Goal: Task Accomplishment & Management: Complete application form

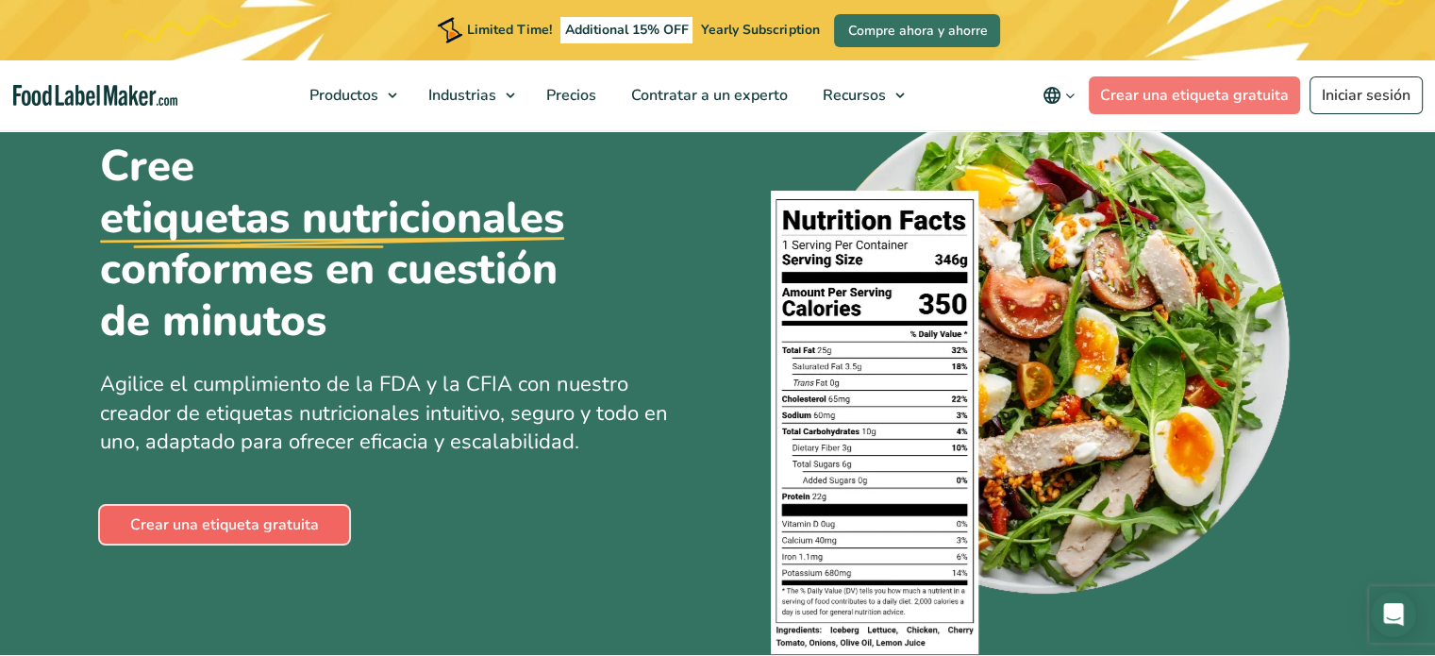
click at [279, 527] on link "Crear una etiqueta gratuita" at bounding box center [224, 525] width 249 height 38
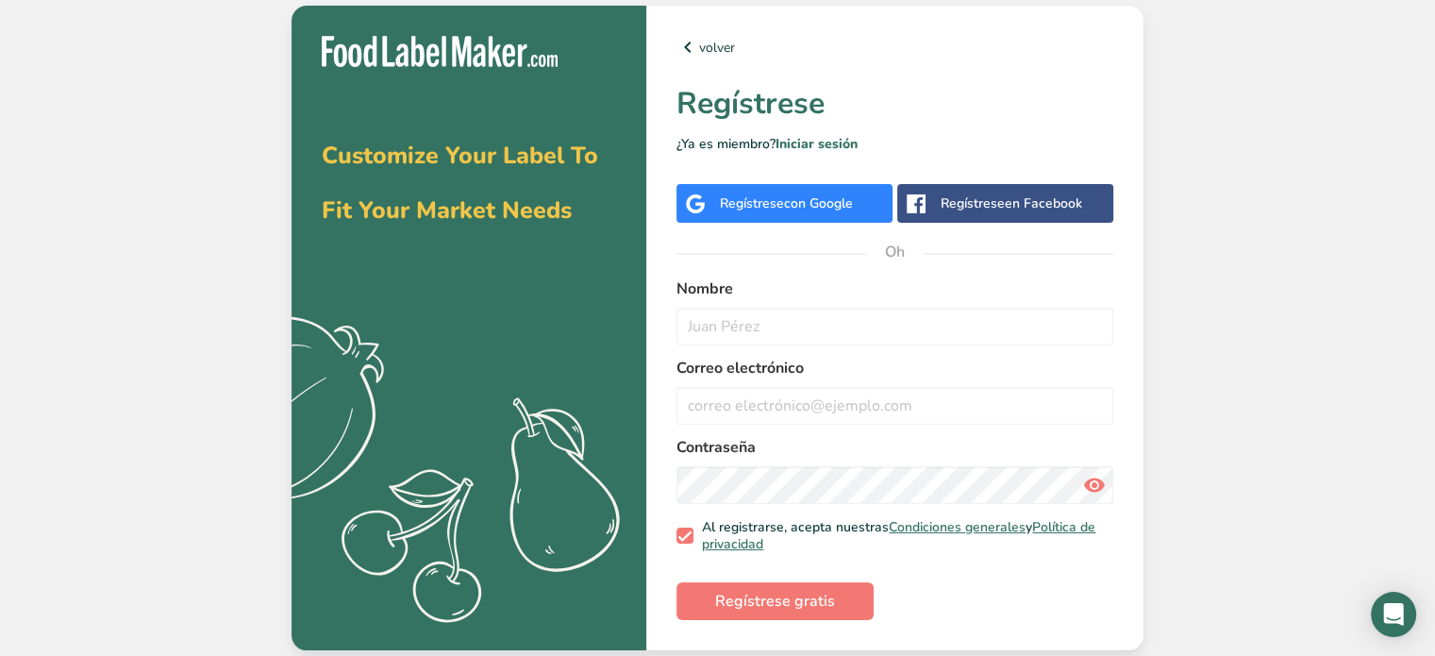
click at [954, 211] on font "Regístrese" at bounding box center [973, 203] width 64 height 18
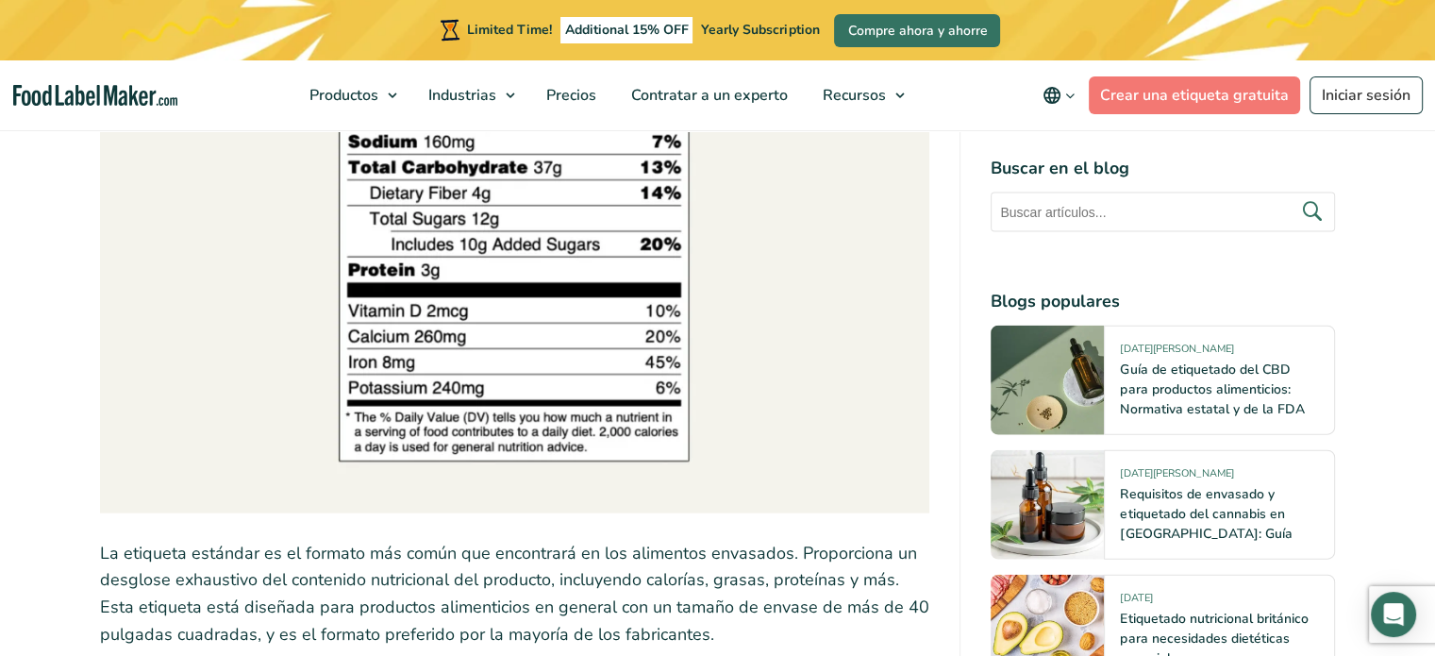
scroll to position [4435, 0]
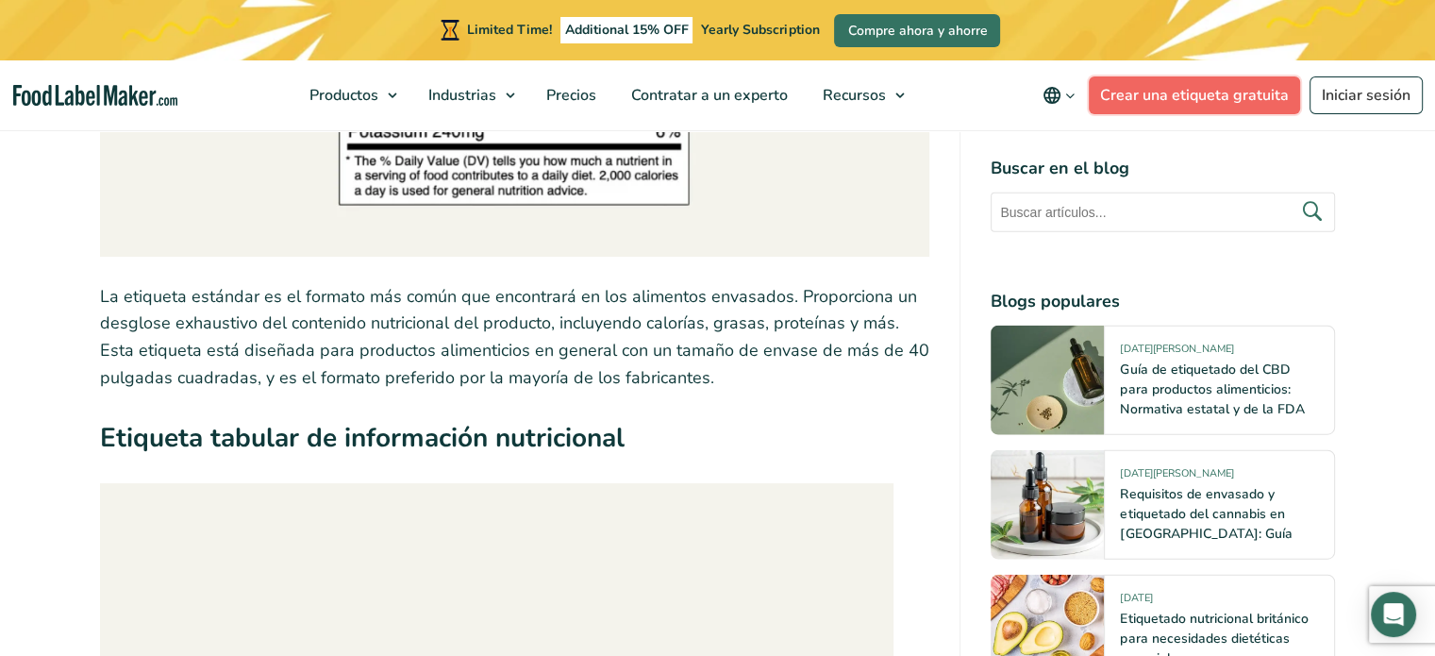
click at [1127, 103] on link "Crear una etiqueta gratuita" at bounding box center [1194, 95] width 211 height 38
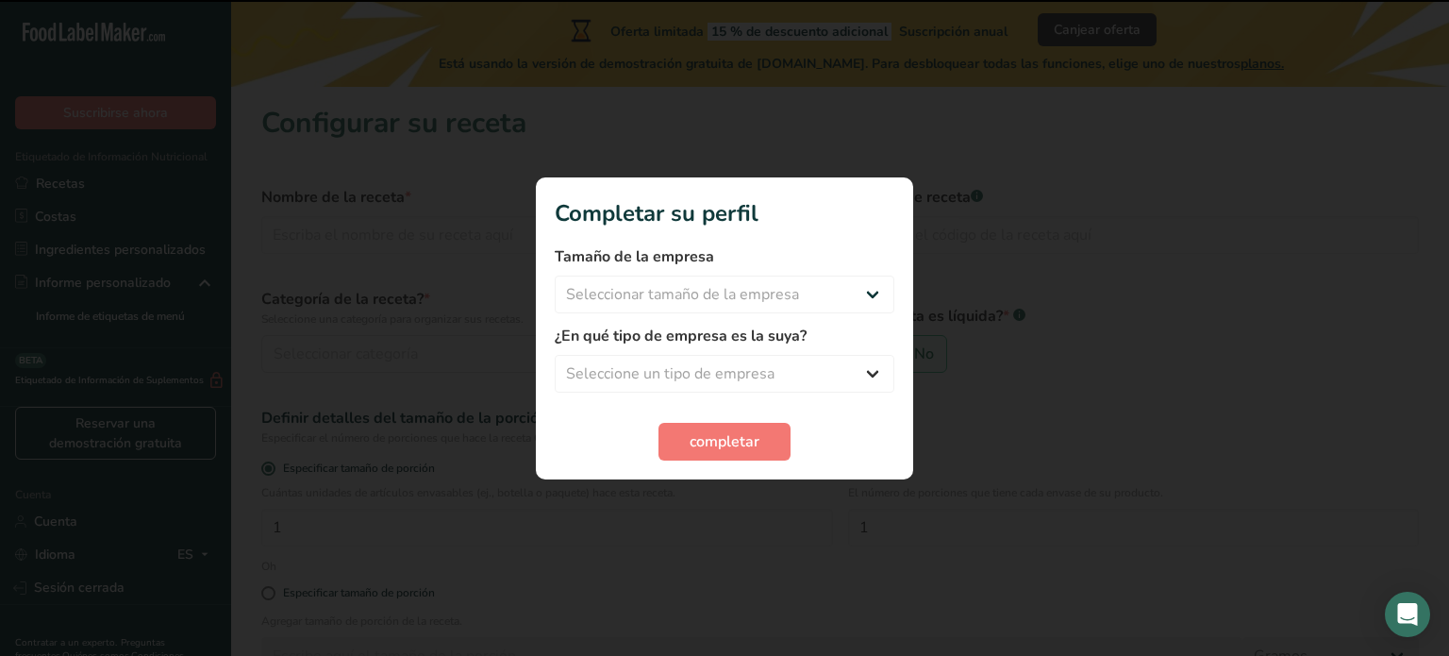
click at [781, 355] on span "Seleccione un tipo de empresa Fabricante de alimentos envasados Restaurante y c…" at bounding box center [725, 374] width 340 height 38
click at [785, 368] on select "Seleccione un tipo de empresa Fabricante de alimentos envasados Restaurante y c…" at bounding box center [725, 374] width 340 height 38
select select "5"
click at [555, 355] on select "Seleccione un tipo de empresa Fabricante de alimentos envasados Restaurante y c…" at bounding box center [725, 374] width 340 height 38
click at [622, 291] on select "Seleccionar tamaño de la empresa Menos de 10 empleados De 10 a 50 empleados De …" at bounding box center [725, 295] width 340 height 38
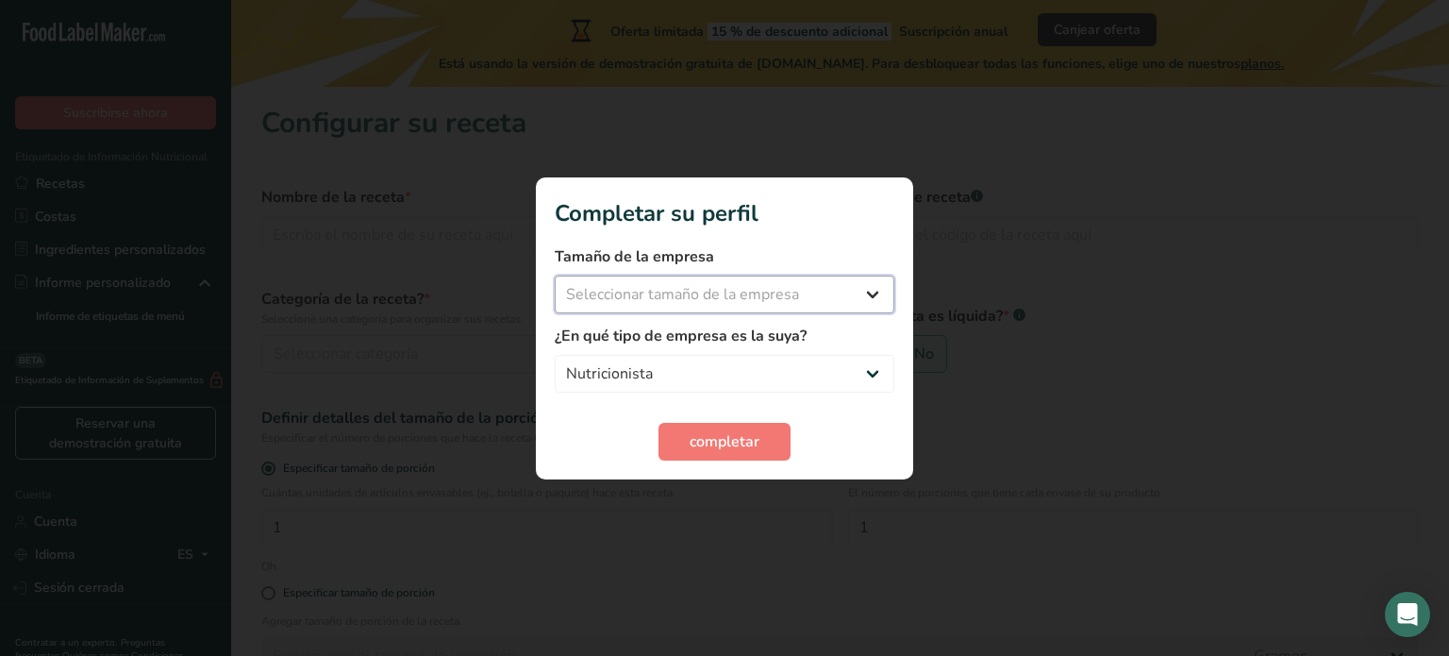
select select "1"
click at [555, 276] on select "Seleccionar tamaño de la empresa Menos de 10 empleados De 10 a 50 empleados De …" at bounding box center [725, 295] width 340 height 38
click at [702, 438] on font "completar" at bounding box center [725, 441] width 70 height 21
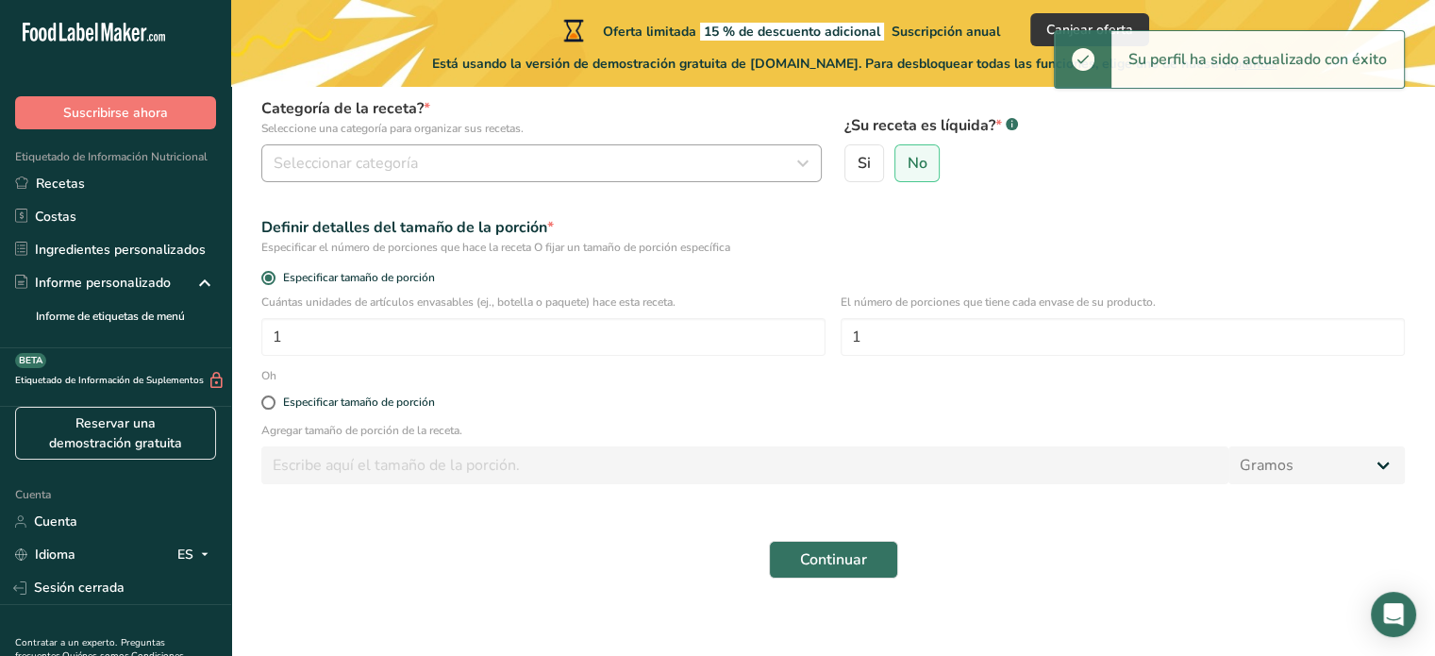
scroll to position [204, 0]
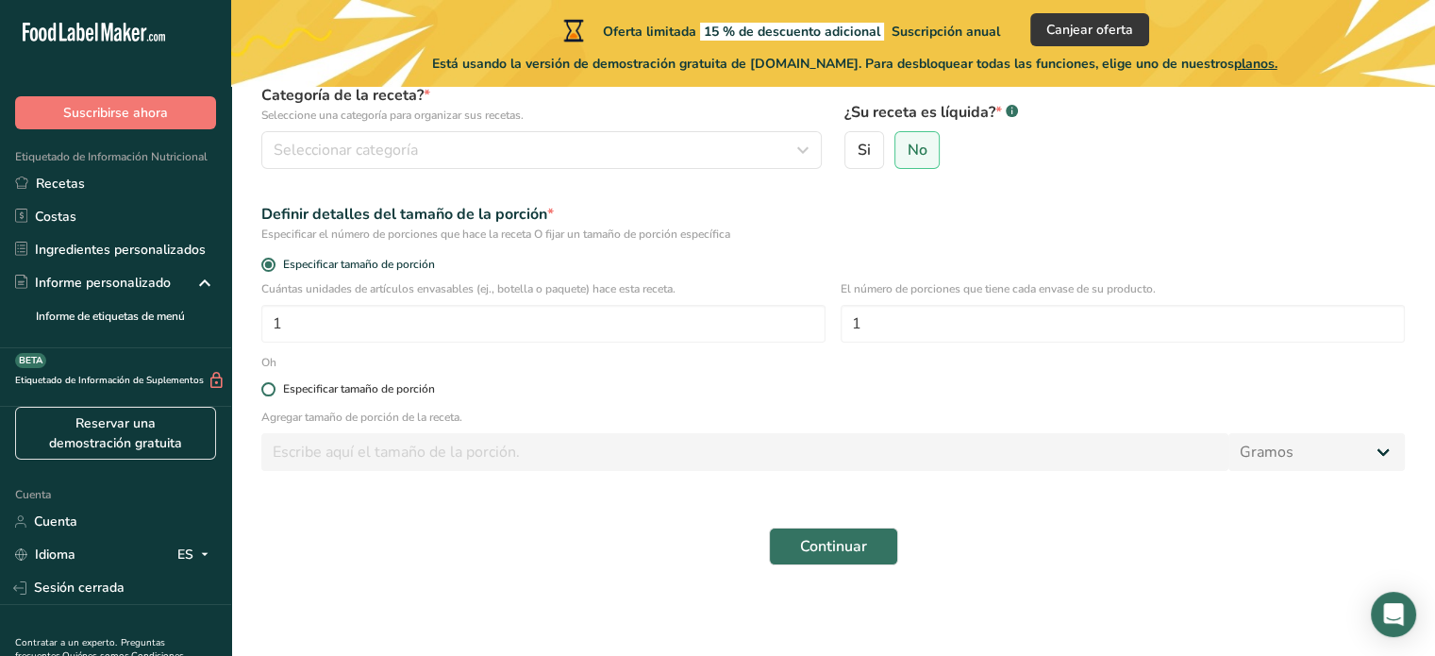
click at [316, 382] on font "Especificar tamaño de porción" at bounding box center [359, 388] width 152 height 15
click at [274, 383] on input "Especificar tamaño de porción" at bounding box center [267, 389] width 12 height 12
radio input "true"
radio input "false"
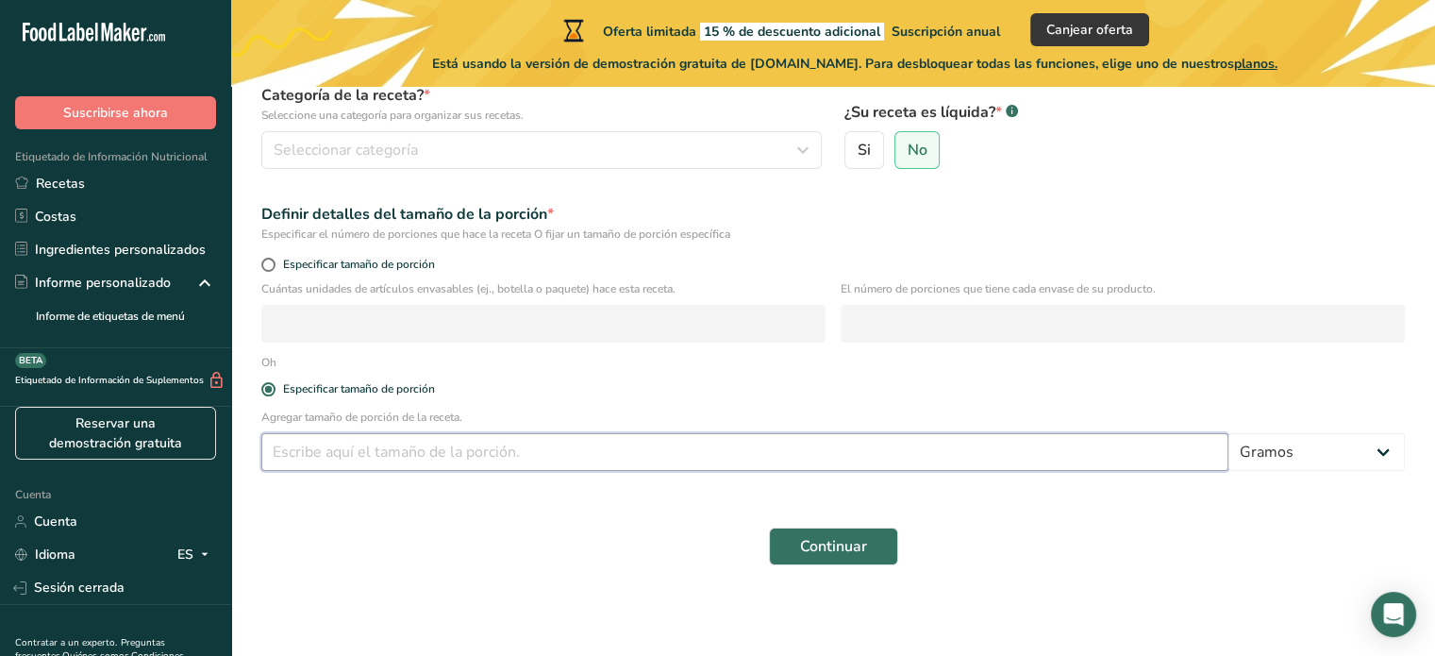
click at [353, 462] on input "number" at bounding box center [744, 452] width 967 height 38
type input "2"
click at [351, 346] on div "Cuántas unidades de artículos envasables (ej., botella o paquete) hace esta rec…" at bounding box center [833, 317] width 1166 height 74
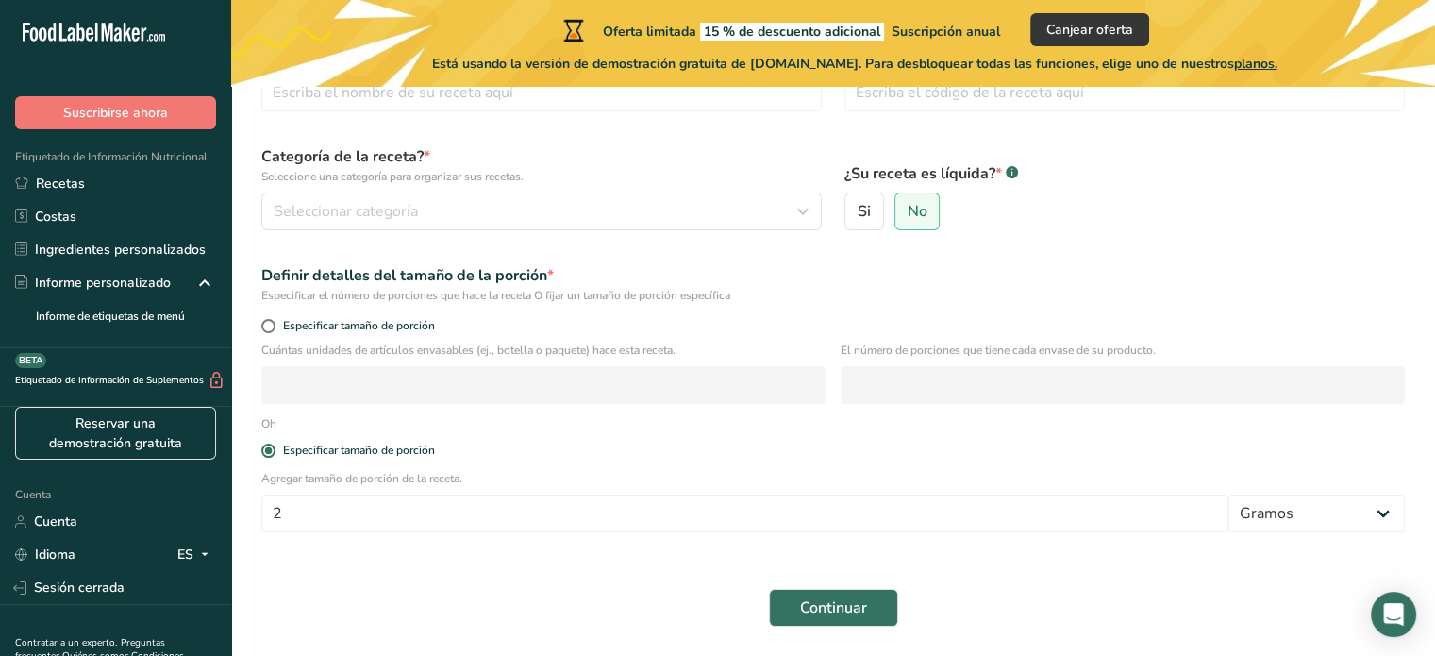
scroll to position [109, 0]
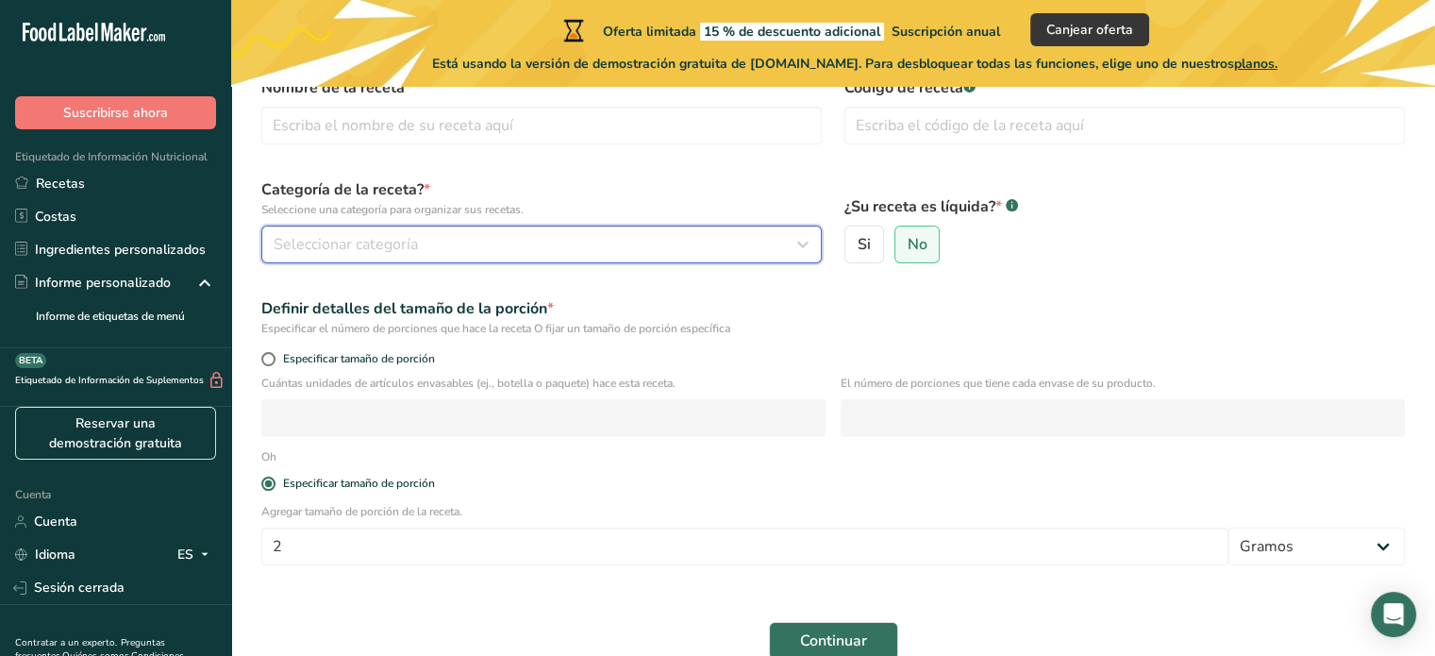
click at [690, 237] on div "Seleccionar categoría" at bounding box center [536, 244] width 525 height 23
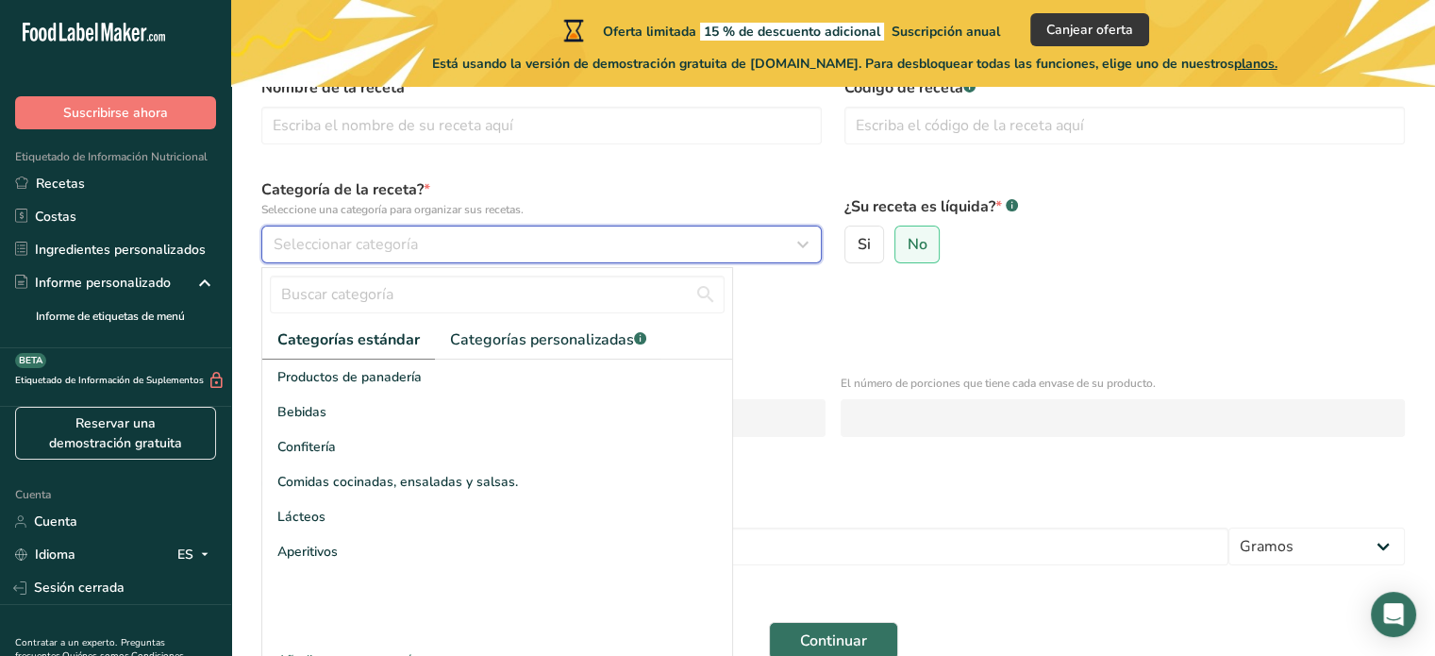
click at [694, 244] on div "Seleccionar categoría" at bounding box center [536, 244] width 525 height 23
